Goal: Browse casually

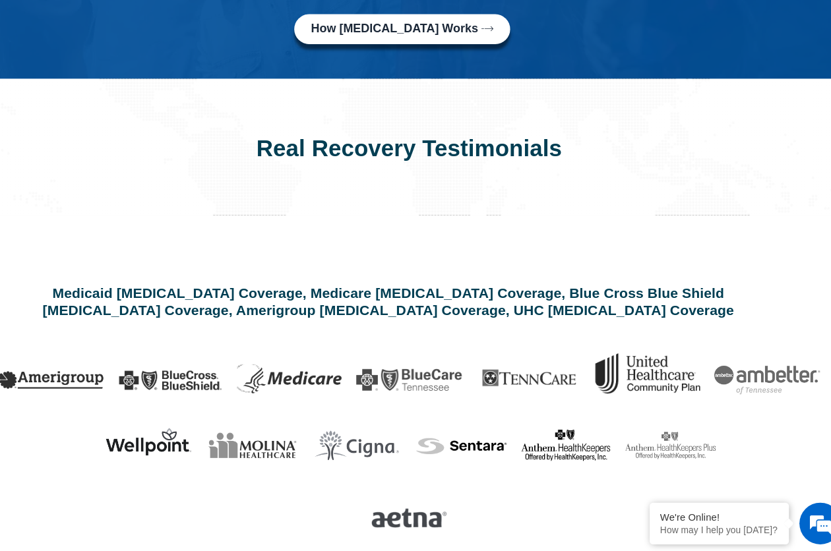
scroll to position [3178, 0]
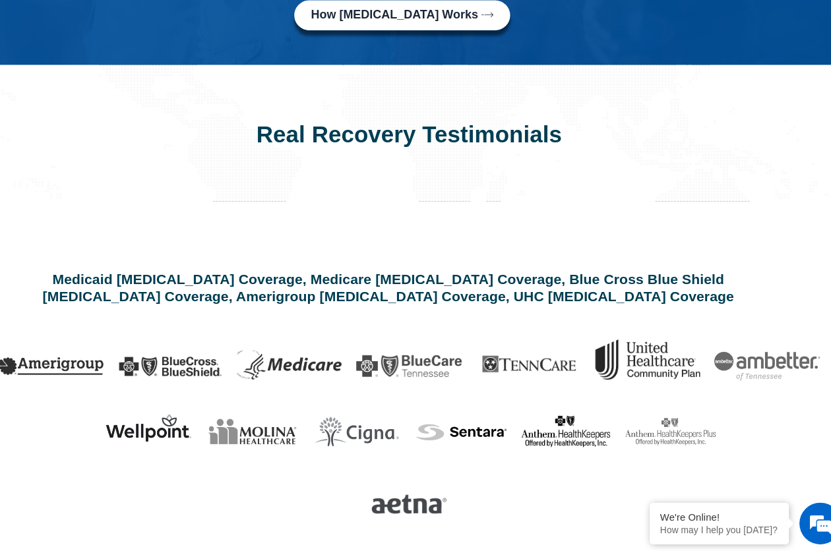
click at [758, 362] on img at bounding box center [754, 375] width 100 height 27
click at [752, 362] on img at bounding box center [754, 375] width 100 height 27
drag, startPoint x: 686, startPoint y: 335, endPoint x: 659, endPoint y: 365, distance: 40.1
click at [659, 407] on div at bounding box center [662, 437] width 99 height 61
click at [760, 362] on img at bounding box center [754, 375] width 100 height 27
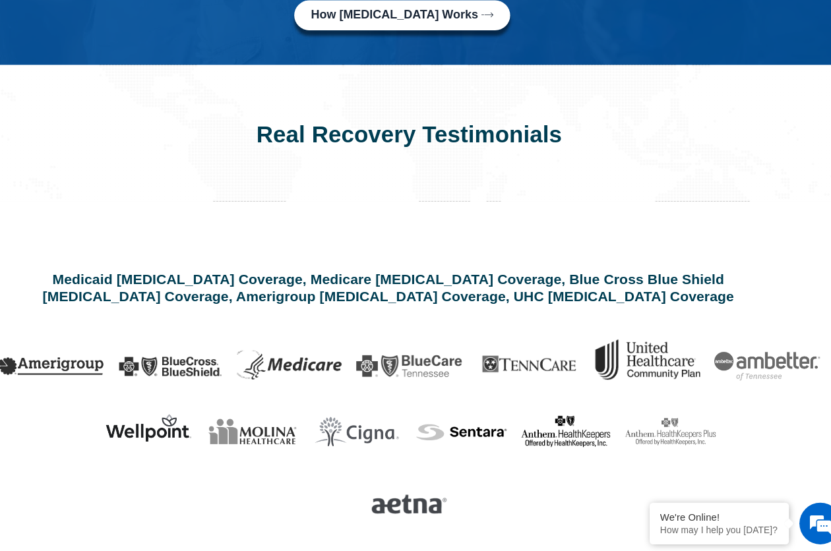
click at [446, 407] on div at bounding box center [464, 437] width 99 height 61
